Goal: Information Seeking & Learning: Understand process/instructions

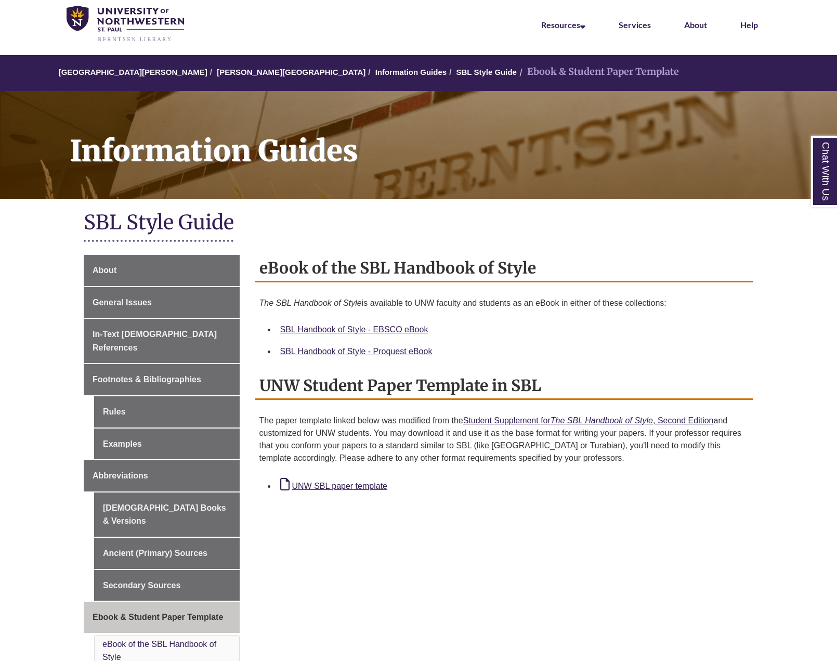
scroll to position [52, 0]
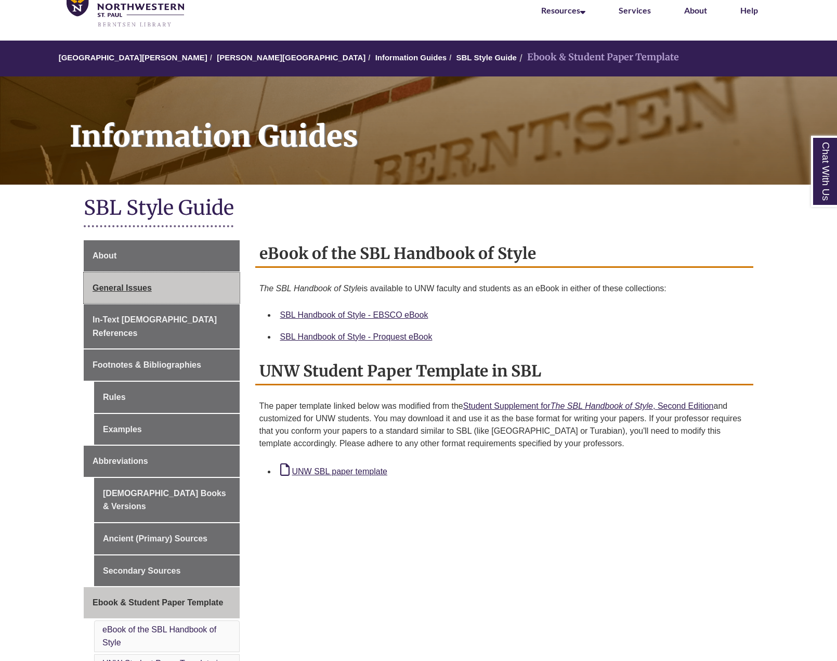
click at [116, 287] on span "General Issues" at bounding box center [122, 287] width 59 height 9
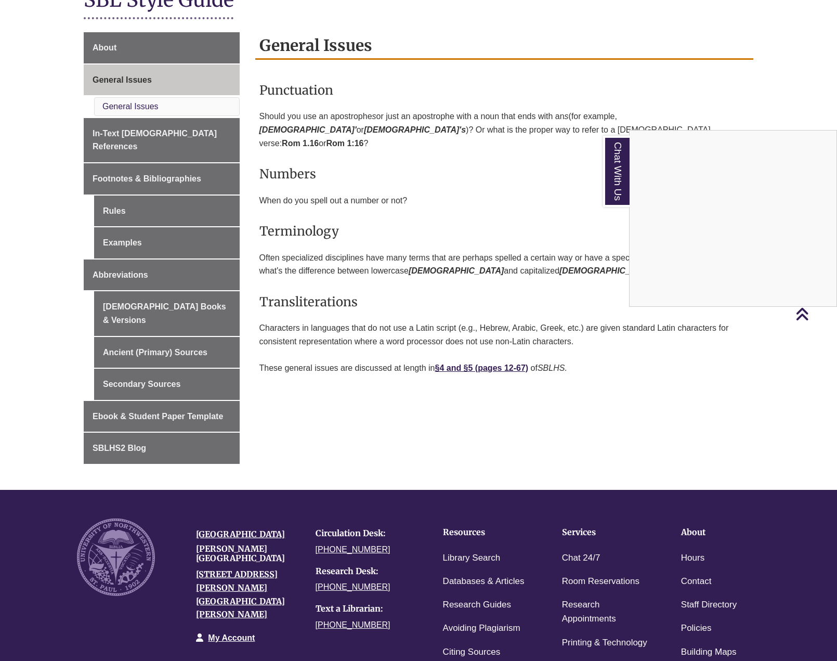
scroll to position [208, 0]
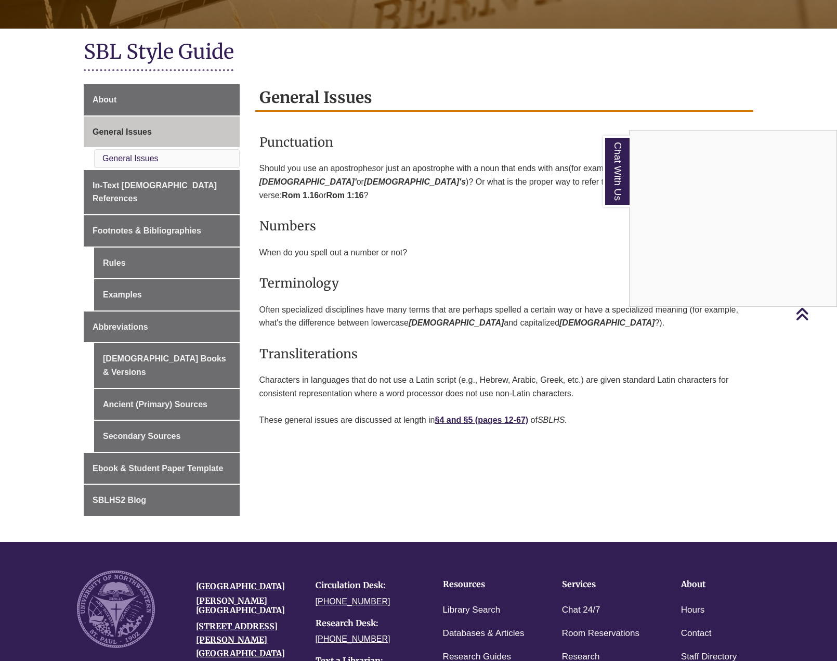
click at [200, 247] on div "Chat With Us" at bounding box center [418, 330] width 837 height 661
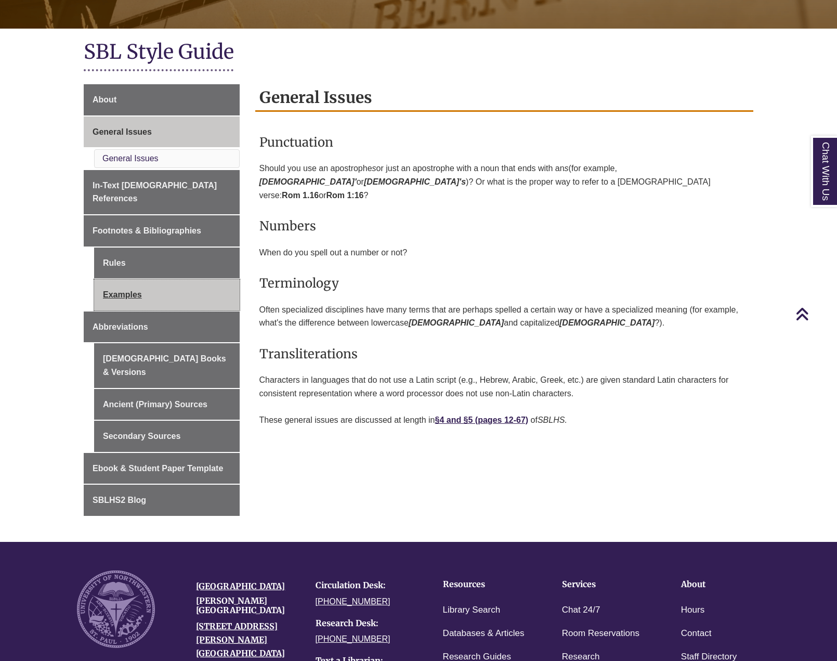
click at [137, 282] on link "Examples" at bounding box center [167, 294] width 146 height 31
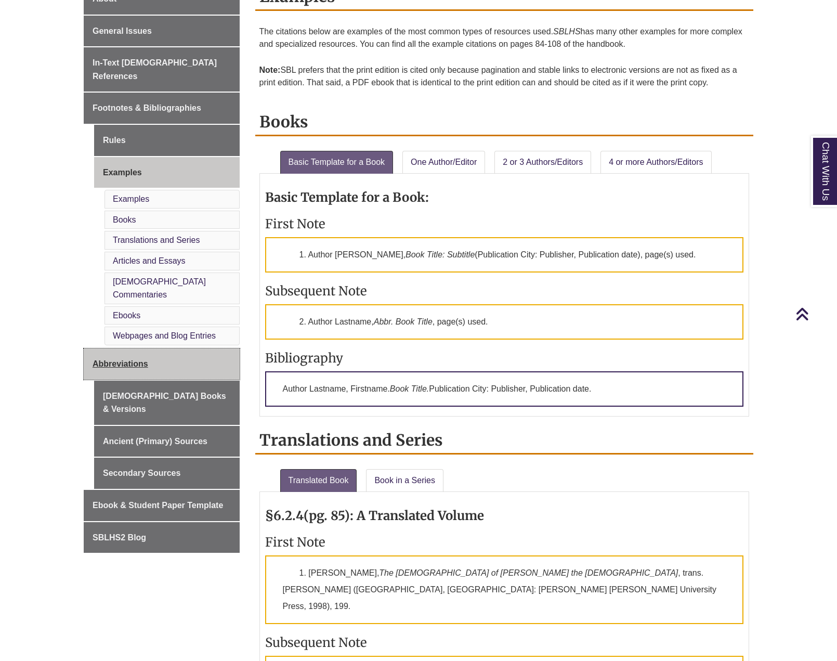
scroll to position [312, 0]
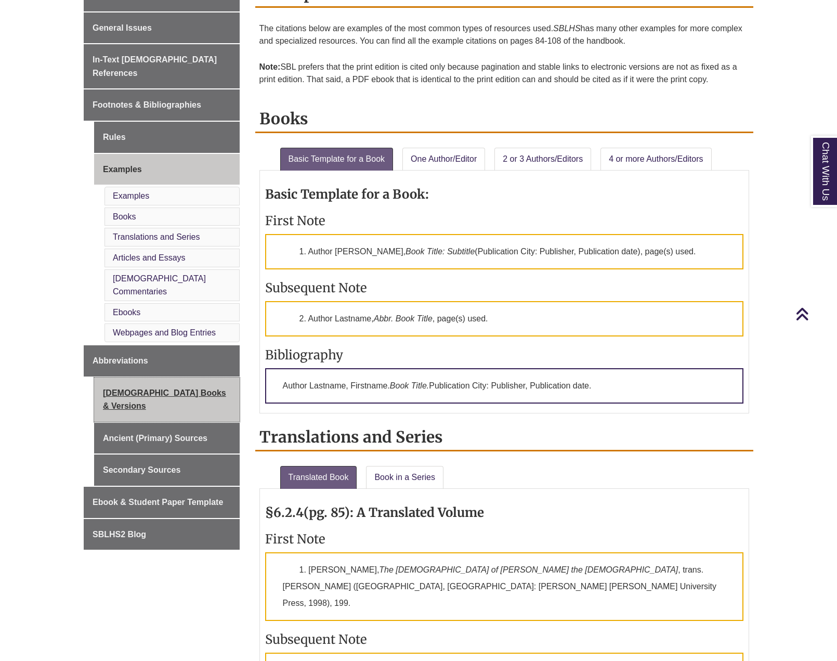
click at [146, 377] on link "[DEMOGRAPHIC_DATA] Books & Versions" at bounding box center [167, 399] width 146 height 44
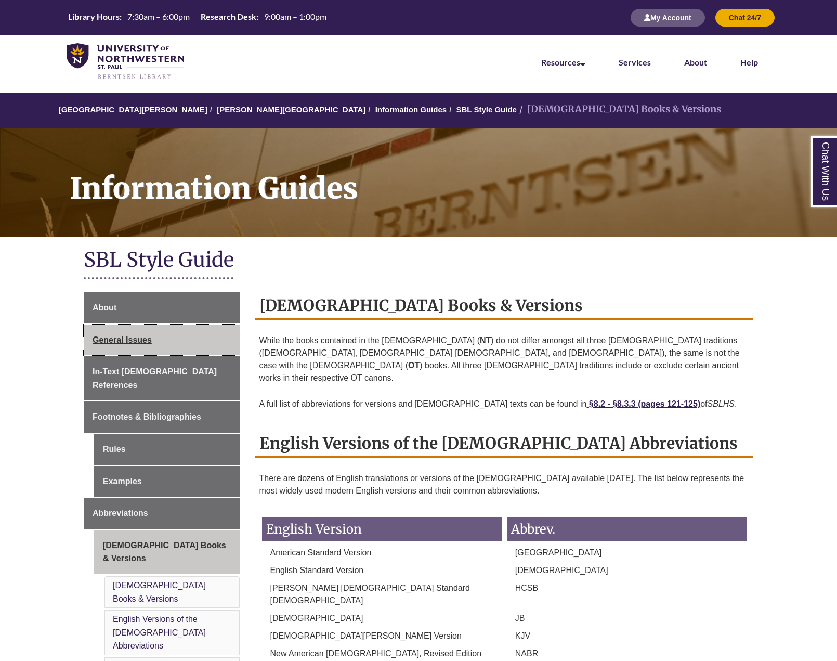
click at [136, 335] on span "General Issues" at bounding box center [122, 339] width 59 height 9
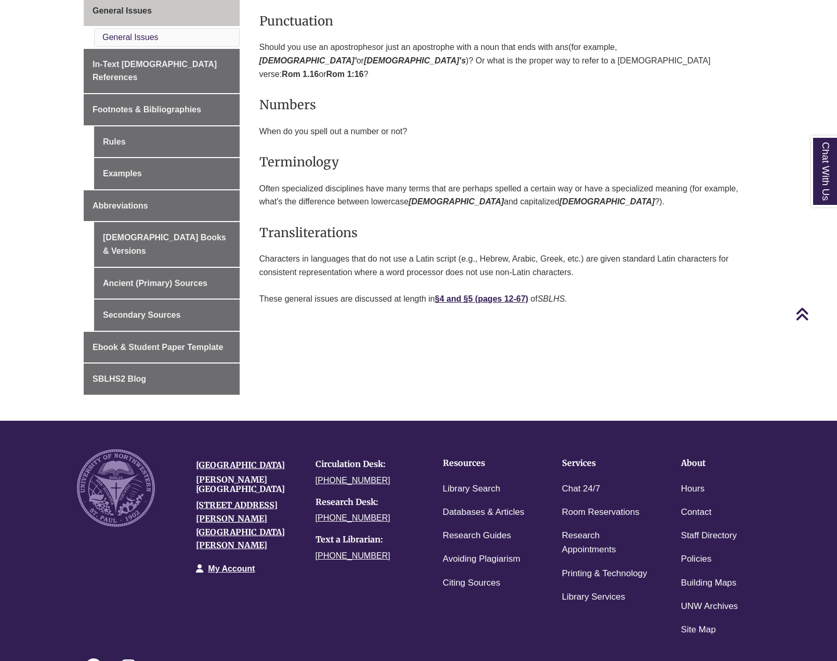
scroll to position [312, 0]
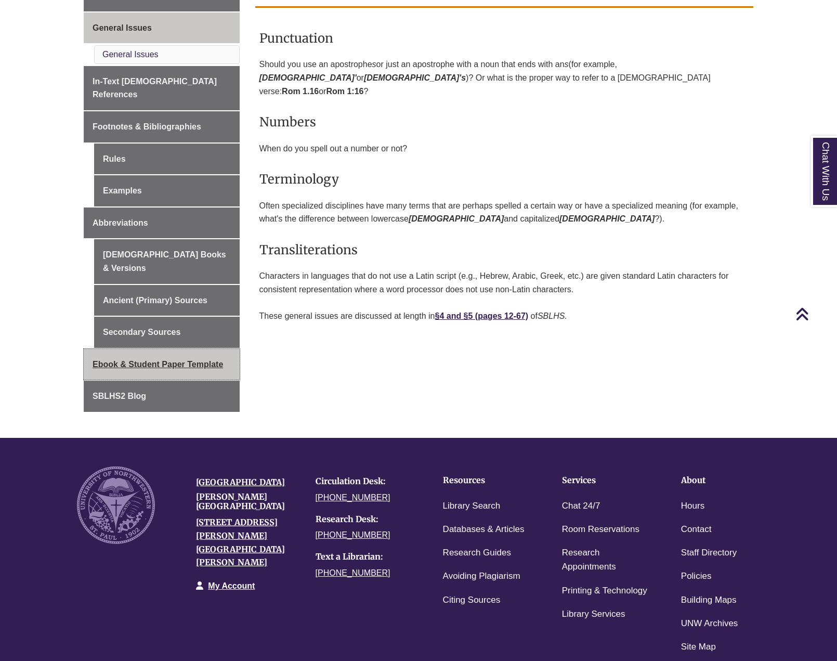
click at [153, 360] on span "Ebook & Student Paper Template" at bounding box center [158, 364] width 131 height 9
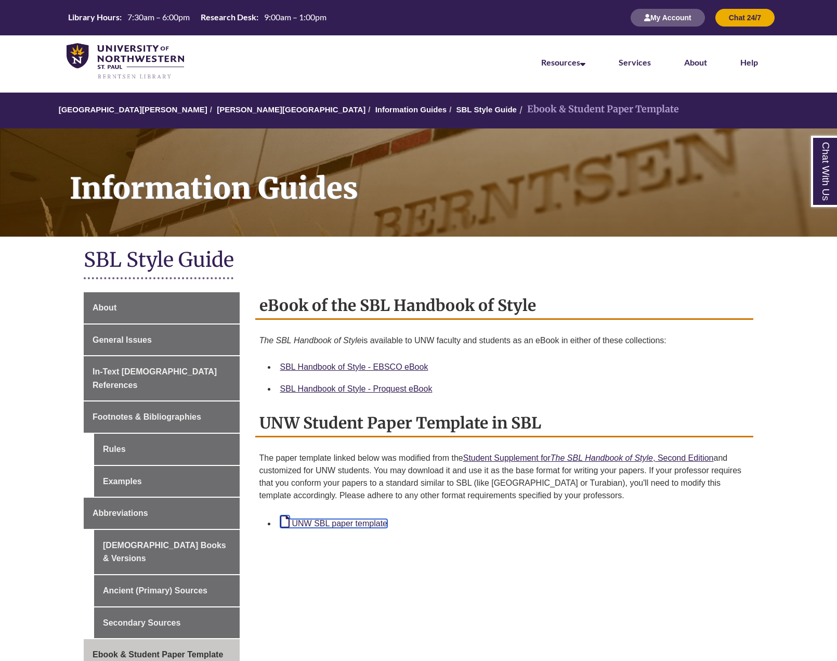
click at [343, 522] on link "UNW SBL paper template" at bounding box center [333, 523] width 107 height 9
